Goal: Task Accomplishment & Management: Complete application form

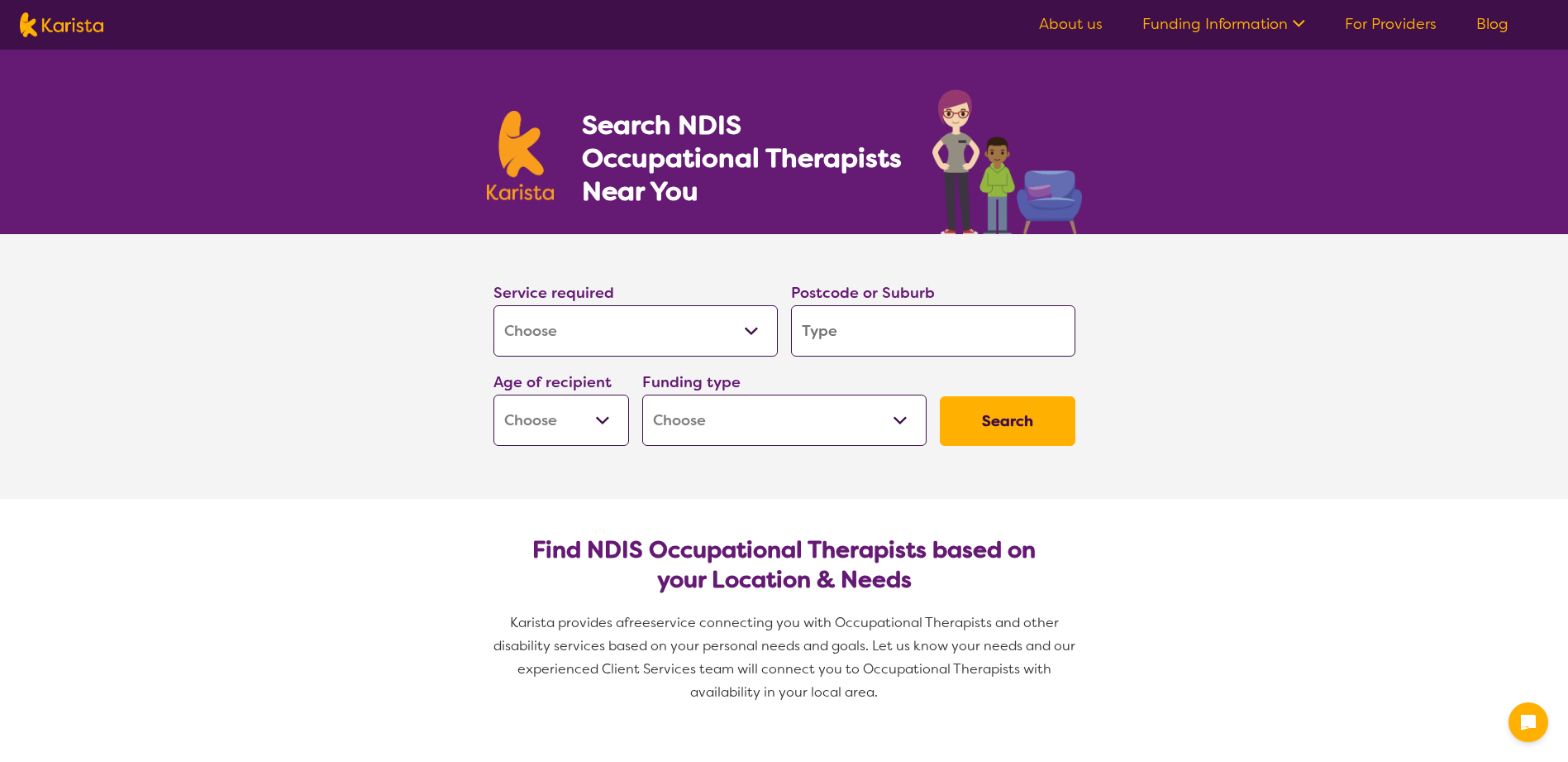
select select "[MEDICAL_DATA]"
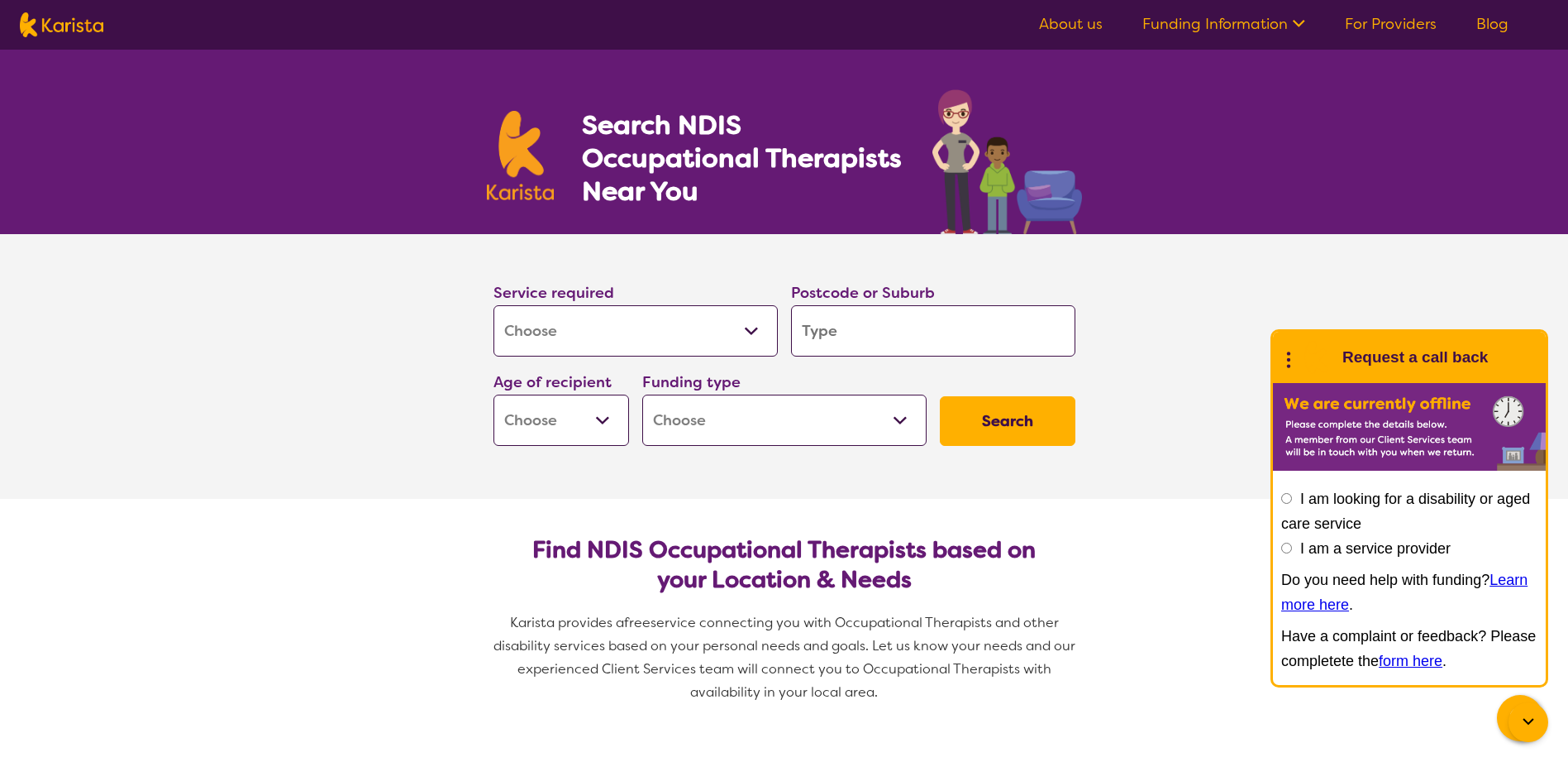
click at [904, 343] on input "search" at bounding box center [933, 331] width 285 height 51
type input "2"
type input "22"
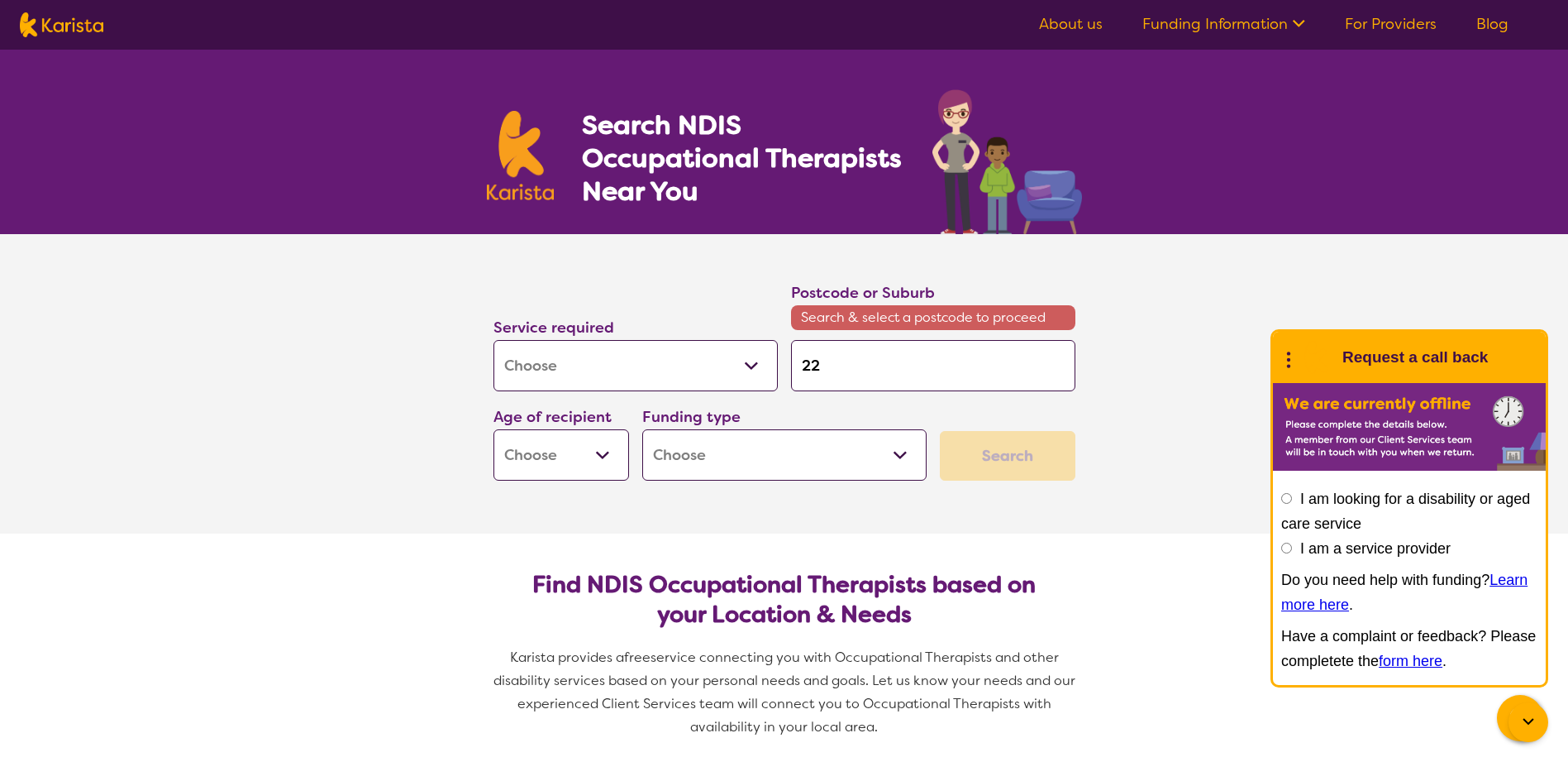
type input "226"
type input "2262"
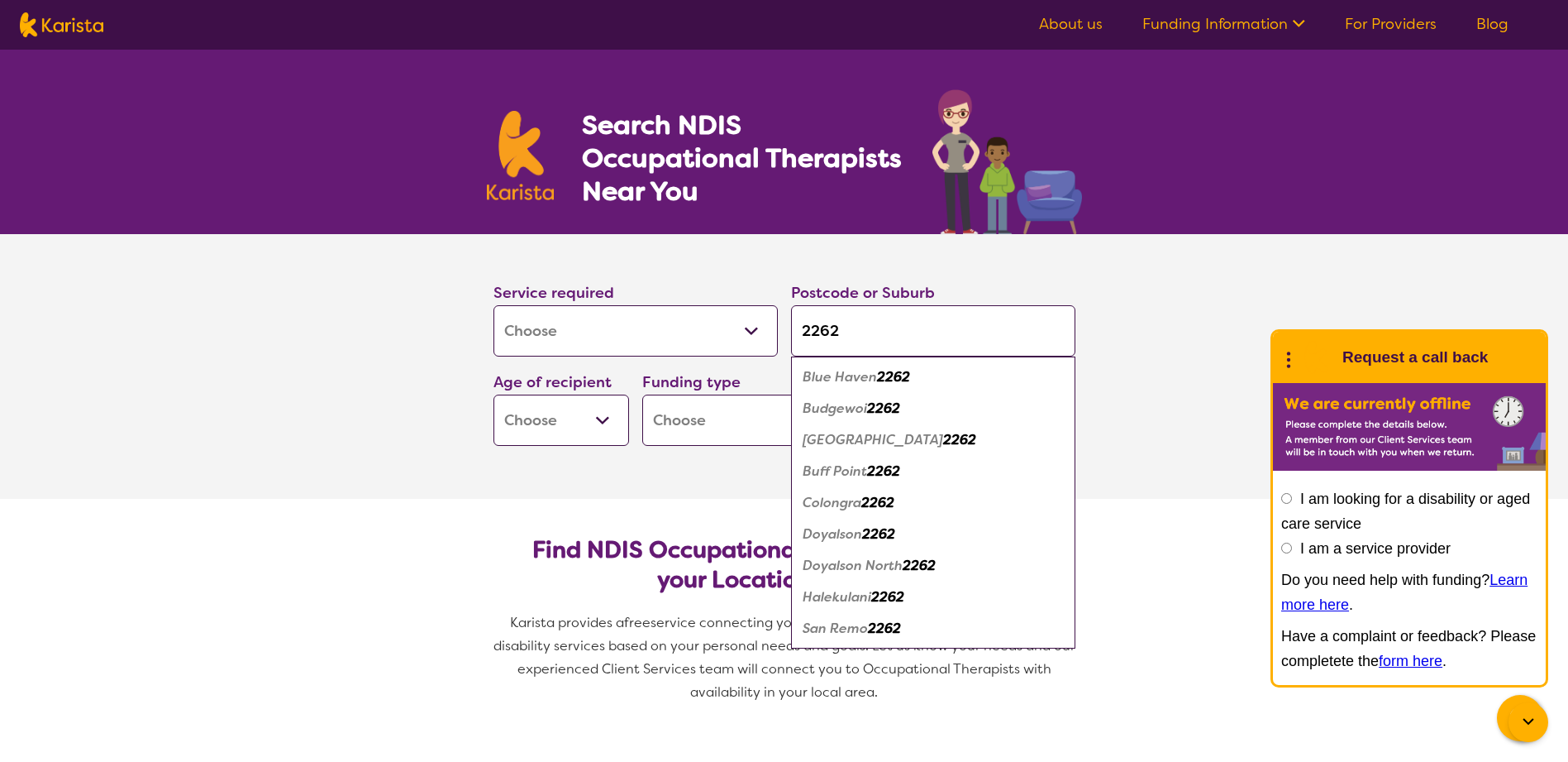
type input "2262"
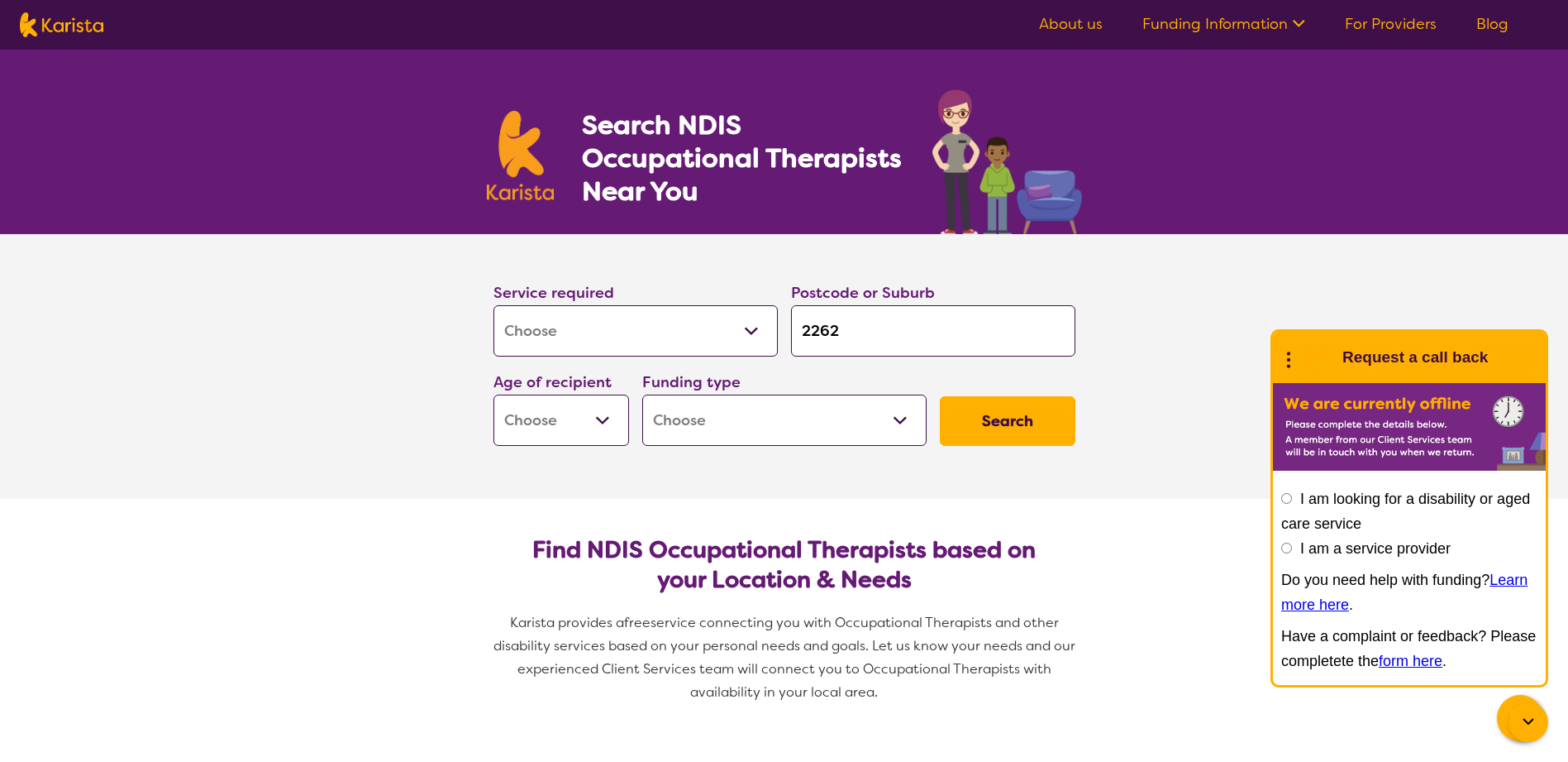
click at [559, 420] on select "Early Childhood - 0 to 9 Child - 10 to 11 Adolescent - 12 to 17 Adult - 18 to 6…" at bounding box center [561, 419] width 135 height 51
select select "CH"
click at [493, 394] on select "Early Childhood - 0 to 9 Child - 10 to 11 Adolescent - 12 to 17 Adult - 18 to 6…" at bounding box center [561, 419] width 135 height 51
select select "CH"
click at [834, 424] on select "Home Care Package (HCP) National Disability Insurance Scheme (NDIS) I don't know" at bounding box center [785, 419] width 285 height 51
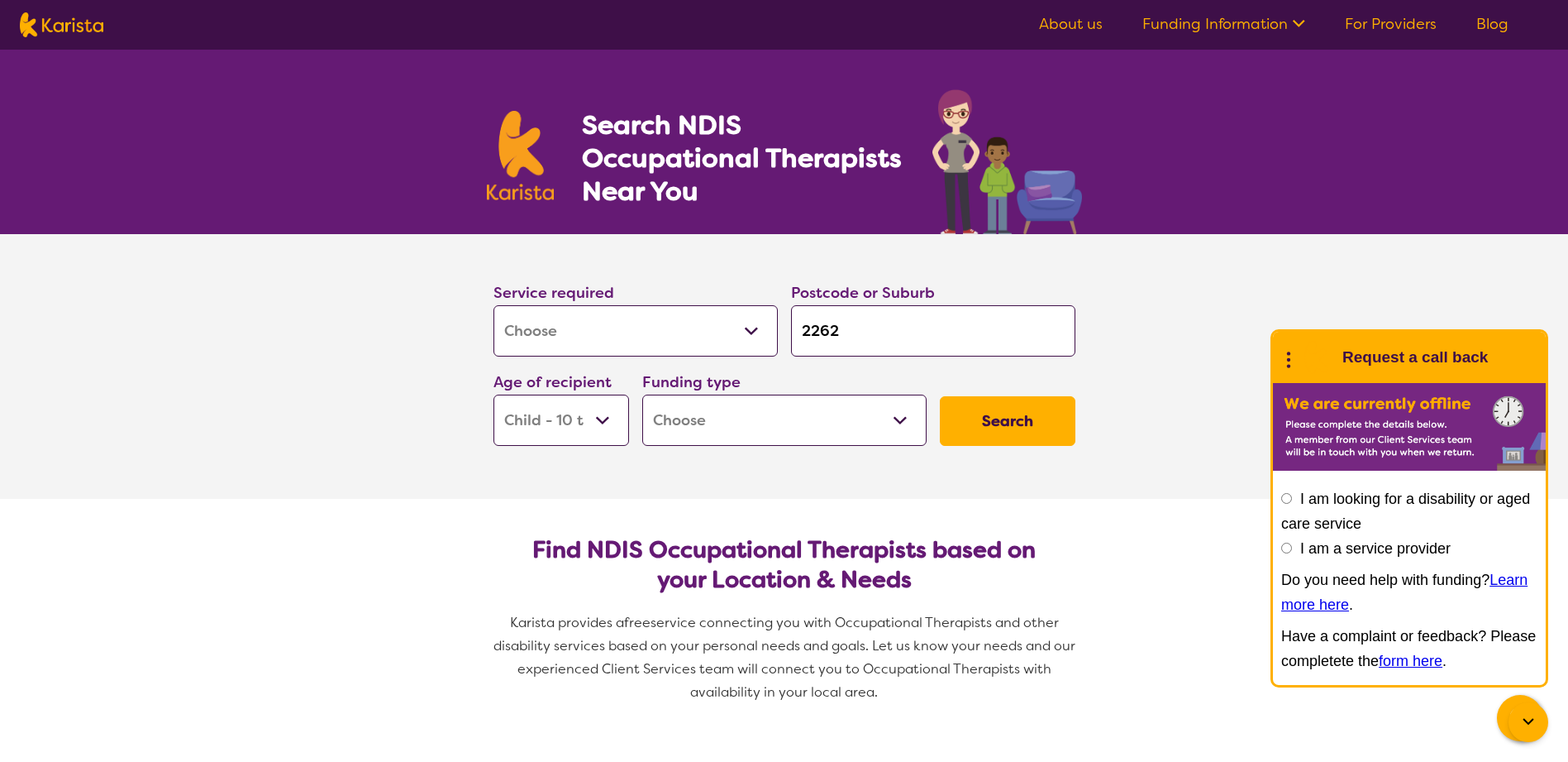
select select "NDIS"
click at [643, 394] on select "Home Care Package (HCP) National Disability Insurance Scheme (NDIS) I don't know" at bounding box center [785, 419] width 285 height 51
select select "NDIS"
click at [963, 436] on button "Search" at bounding box center [1007, 421] width 135 height 50
